Goal: Task Accomplishment & Management: Complete application form

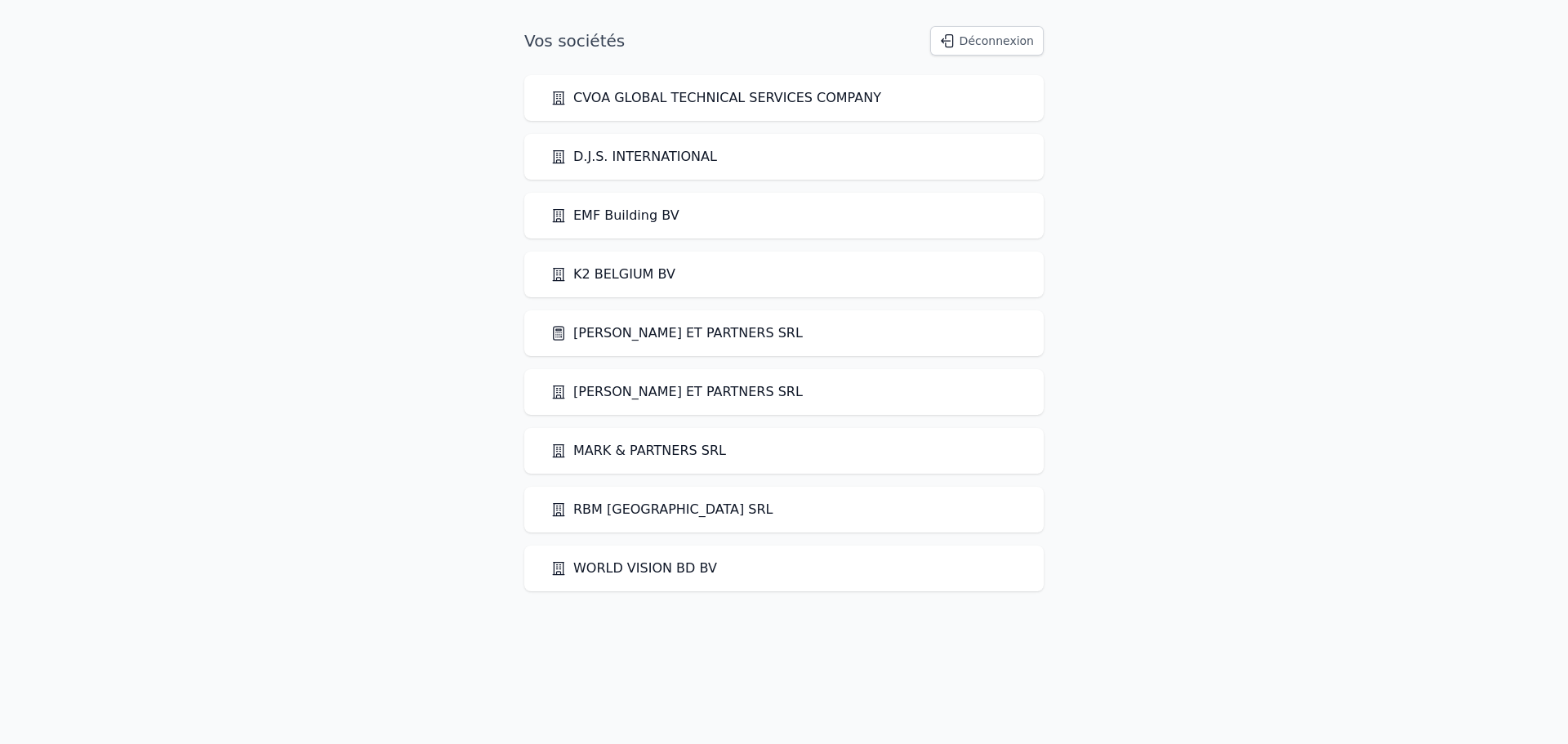
click at [643, 333] on link "[PERSON_NAME] ET PARTNERS SRL" at bounding box center [677, 333] width 253 height 20
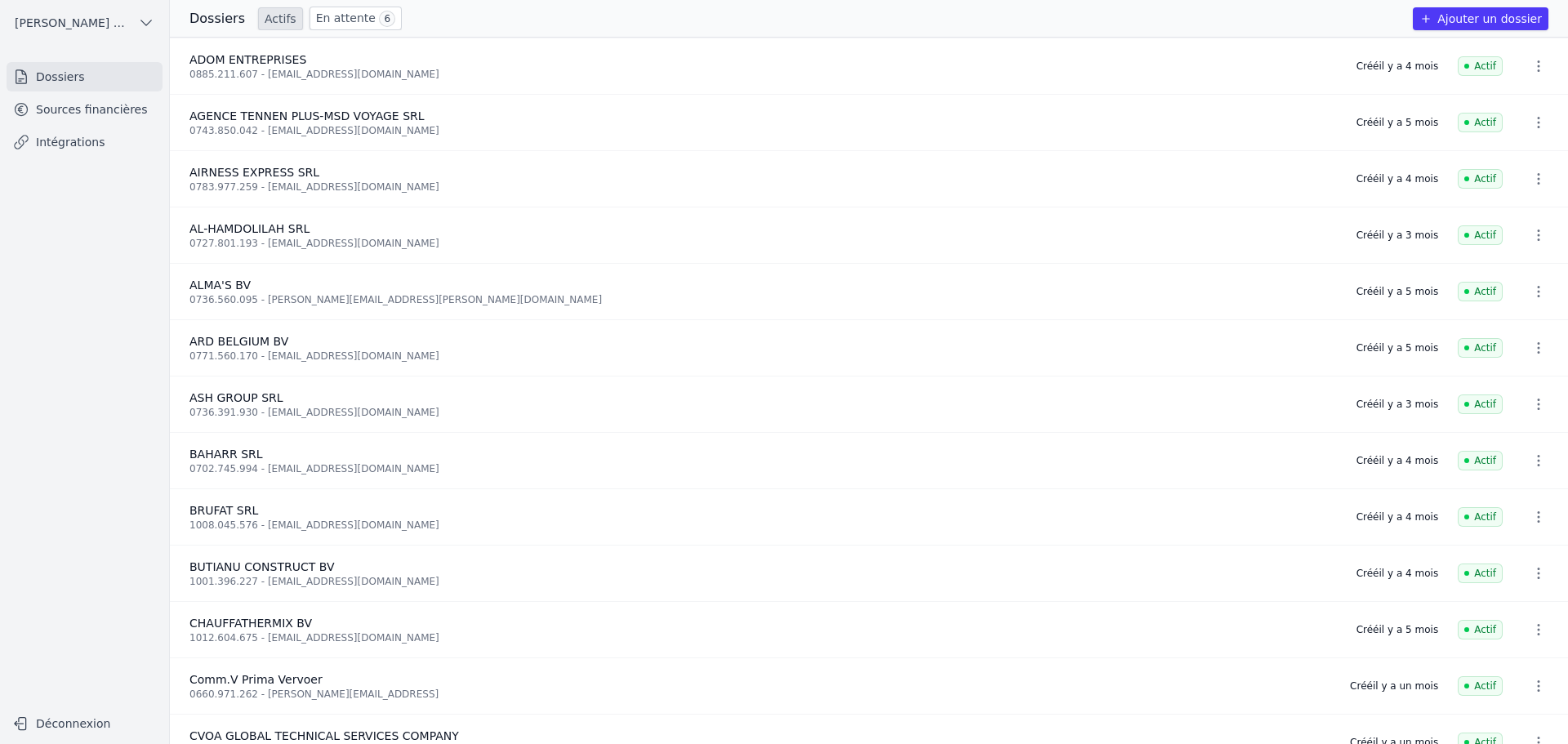
click at [113, 112] on link "Sources financières" at bounding box center [84, 109] width 156 height 29
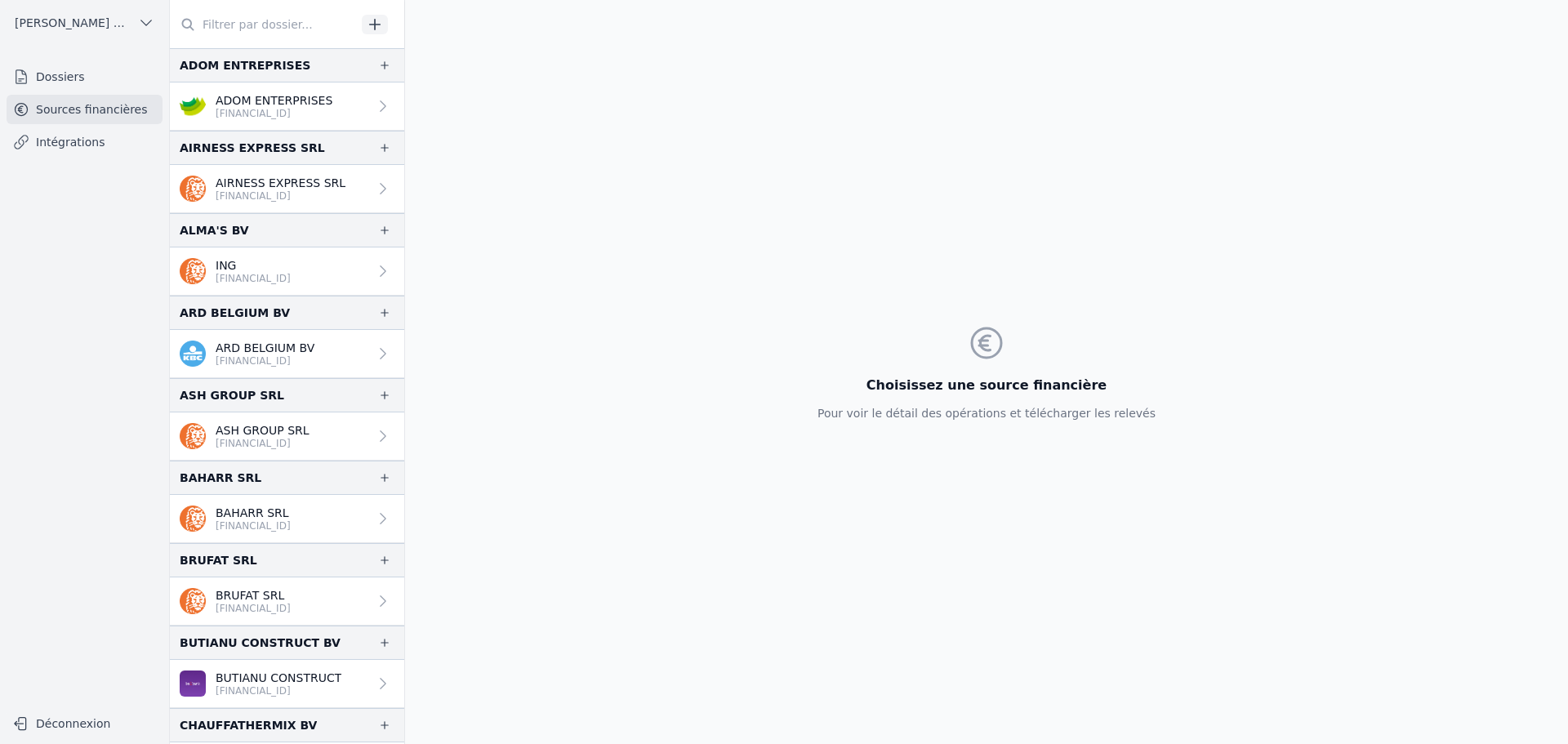
click at [294, 16] on input "text" at bounding box center [263, 24] width 186 height 29
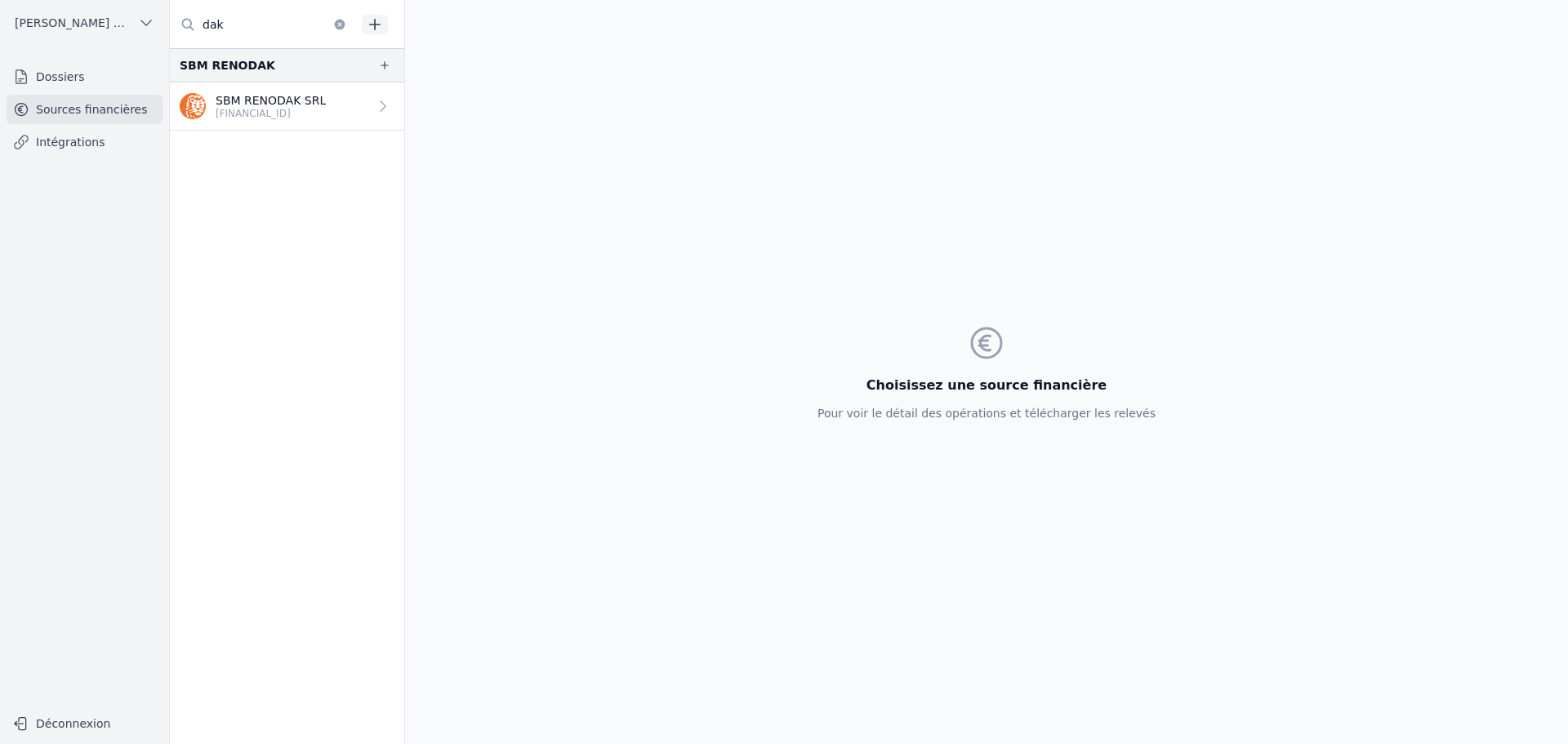
type input "dak"
click at [92, 73] on link "Dossiers" at bounding box center [84, 77] width 156 height 29
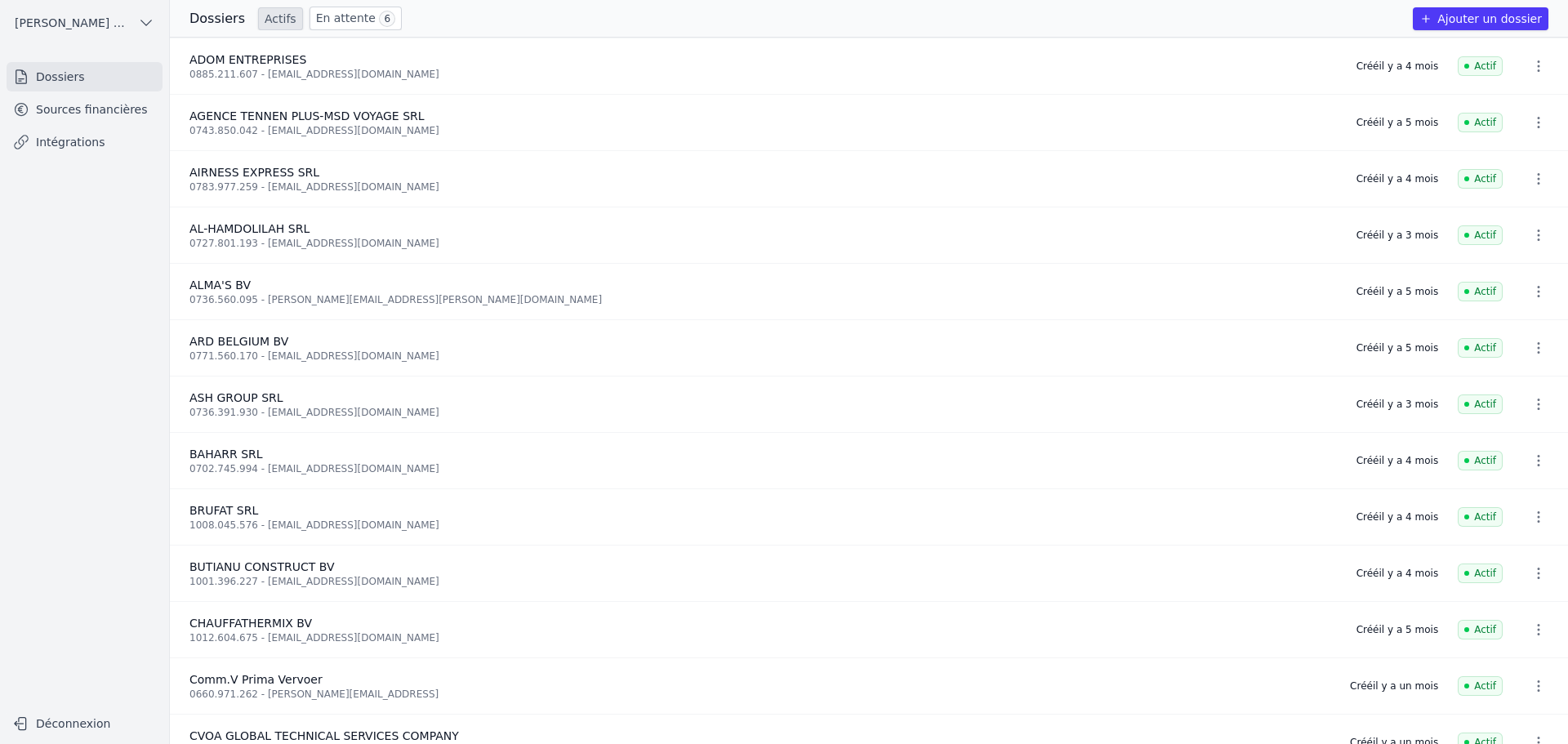
click at [1452, 14] on button "Ajouter un dossier" at bounding box center [1481, 19] width 135 height 23
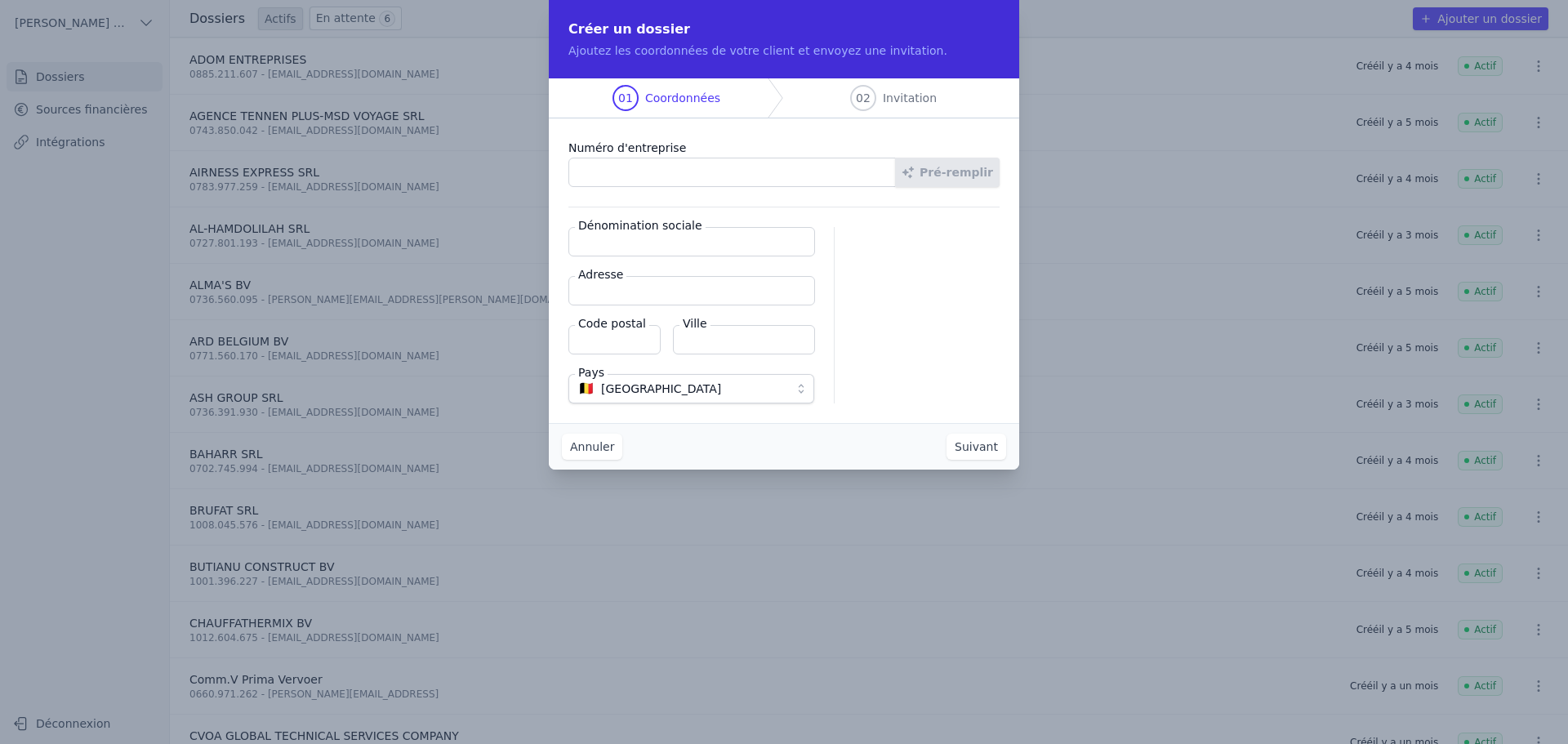
paste input "0765.732.153"
type input "0765.732.153"
click at [954, 166] on button "Pré-remplir" at bounding box center [947, 172] width 104 height 29
type input "DAKWERKEN VERSTREPEN BV"
type input "[STREET_ADDRESS]"
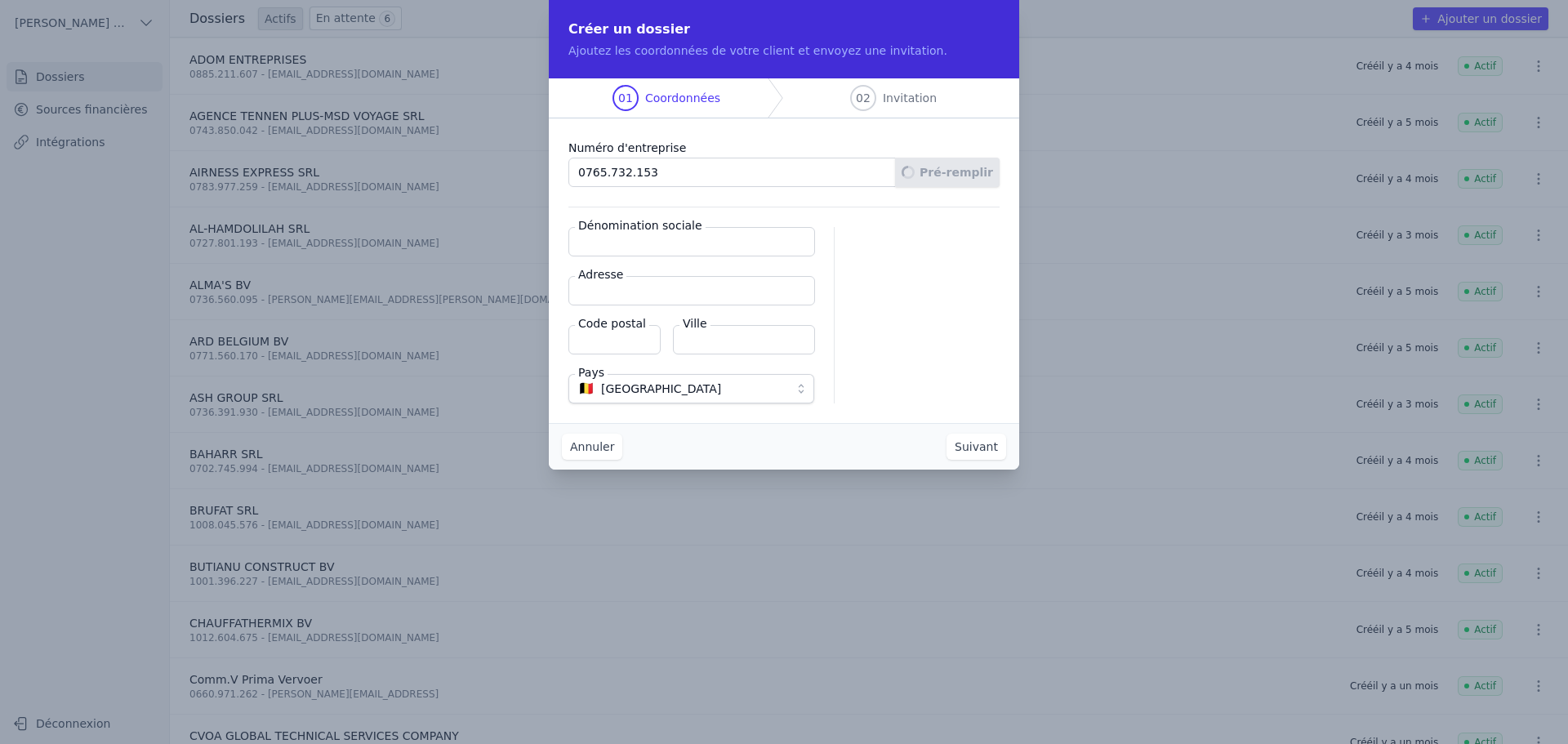
type input "2830"
type input "Willebroek"
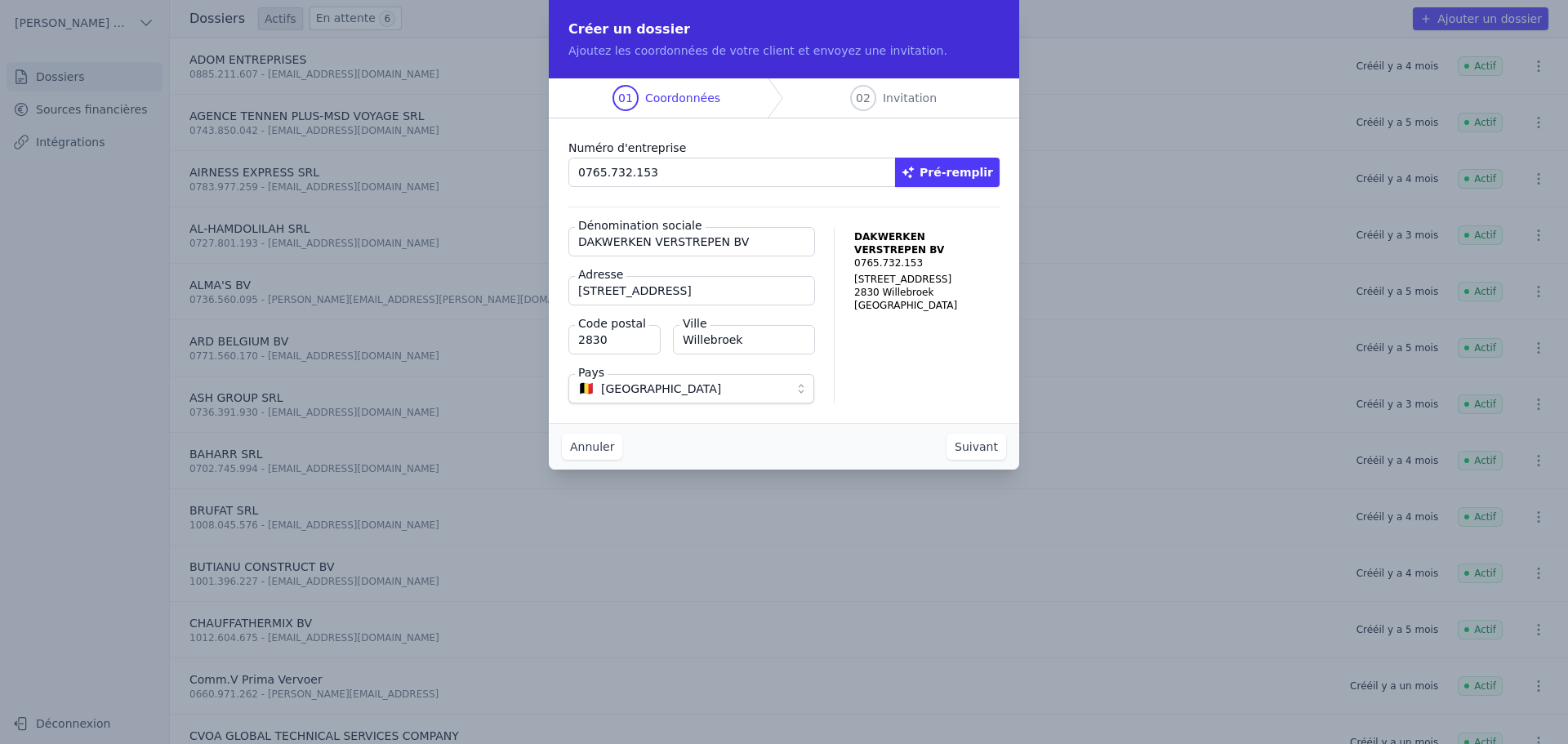
click at [969, 452] on button "Suivant" at bounding box center [976, 446] width 60 height 26
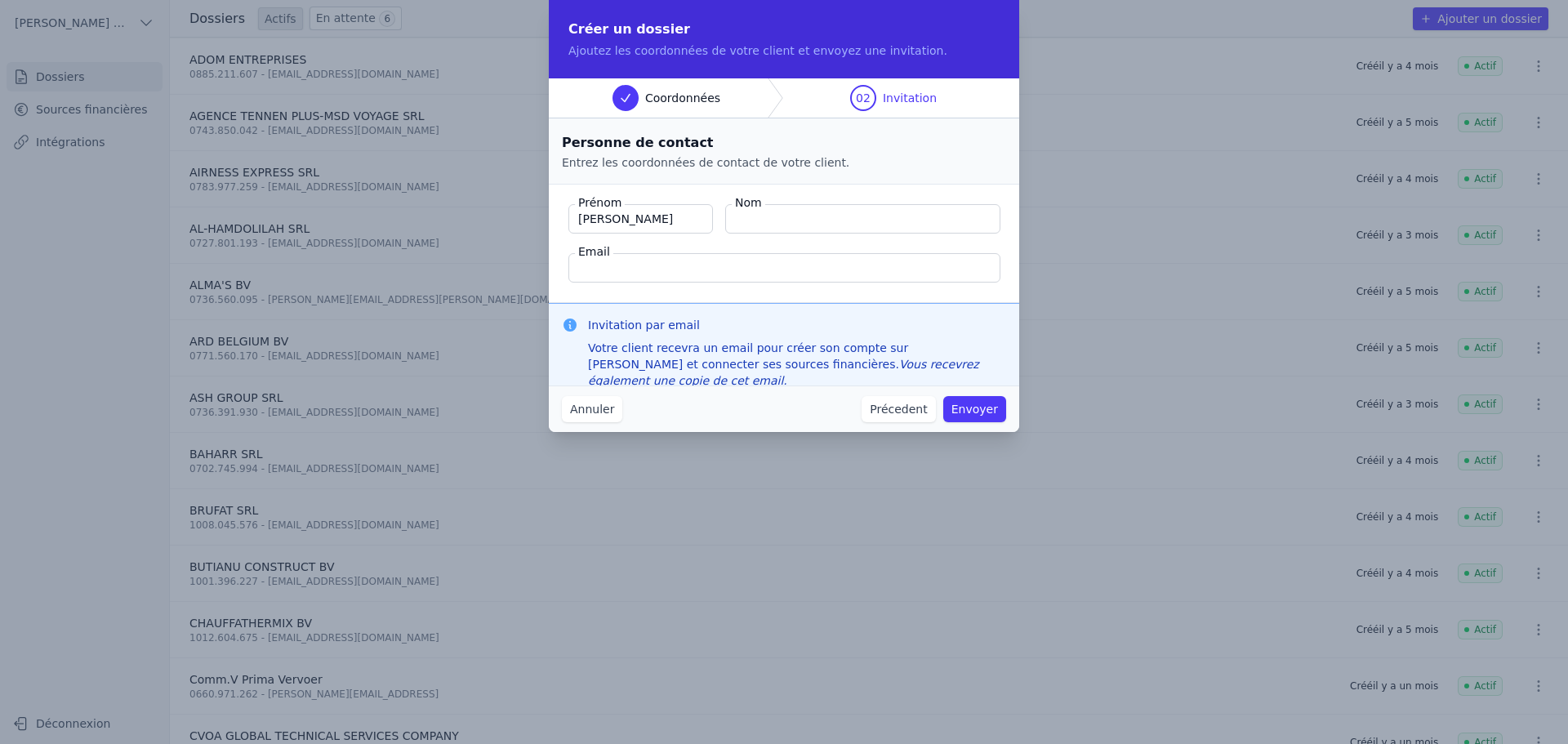
type input "[PERSON_NAME]"
click at [750, 219] on input "Vertrepen" at bounding box center [862, 218] width 275 height 29
type input "Verstrepen"
click at [726, 276] on input "Email" at bounding box center [785, 268] width 432 height 29
type input "a"
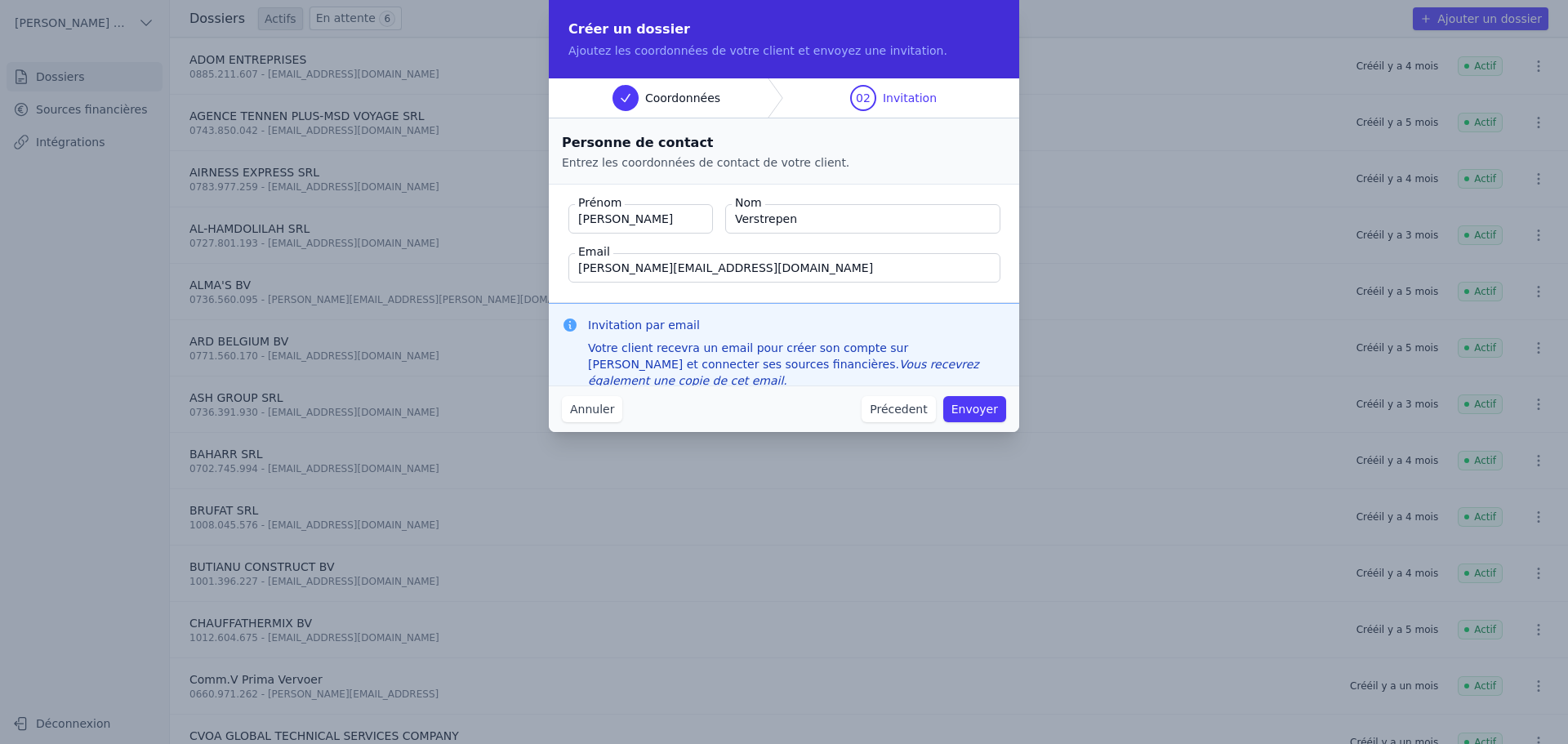
type input "[PERSON_NAME][EMAIL_ADDRESS][DOMAIN_NAME]"
click at [979, 401] on button "Envoyer" at bounding box center [974, 408] width 63 height 26
